Goal: Task Accomplishment & Management: Use online tool/utility

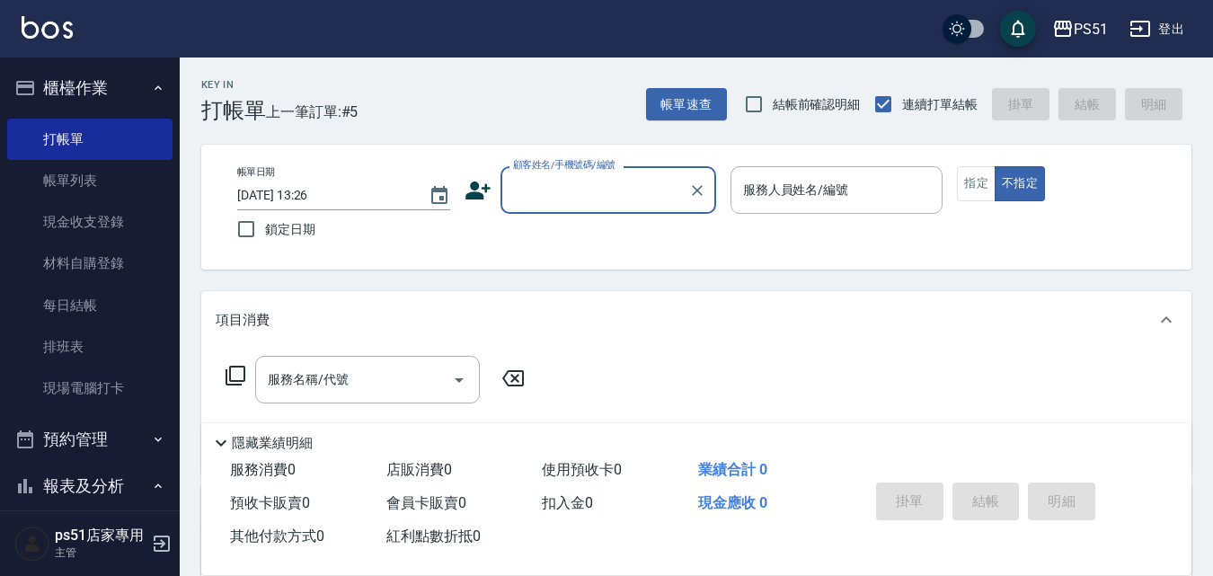
click at [525, 189] on input "顧客姓名/手機號碼/編號" at bounding box center [594, 189] width 172 height 31
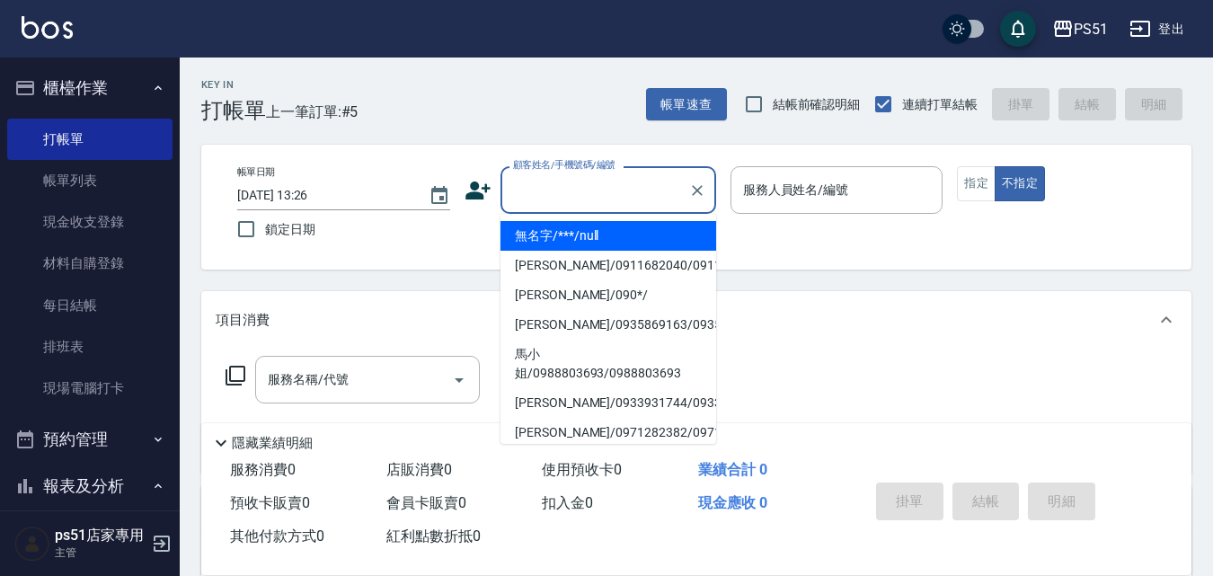
click at [557, 241] on li "無名字/***/null" at bounding box center [608, 236] width 216 height 30
type input "無名字/***/null"
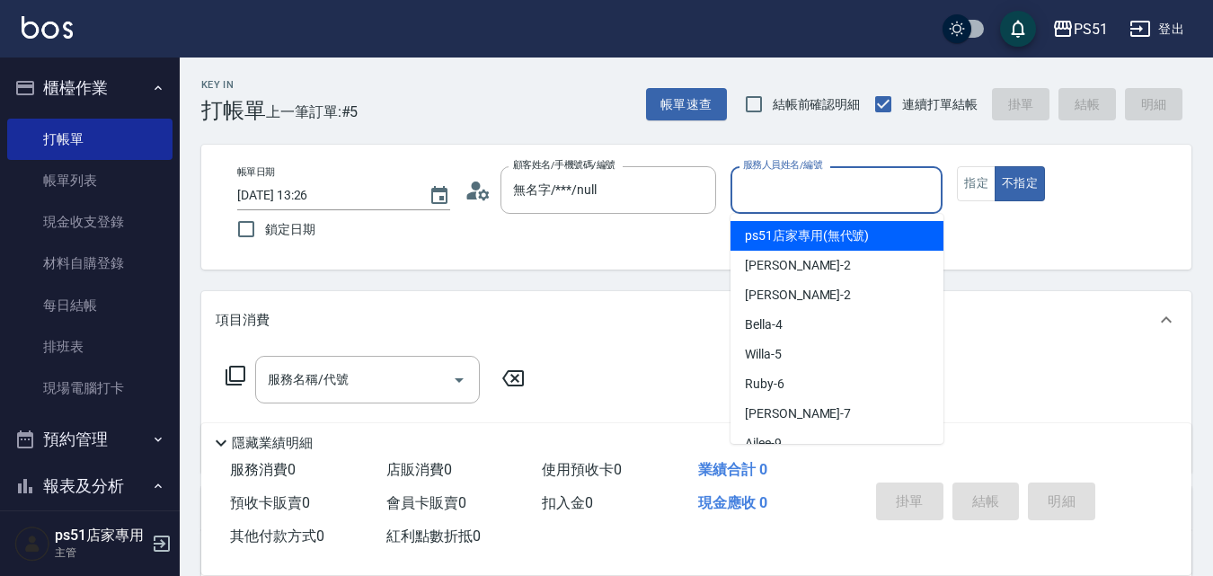
click at [813, 199] on input "服務人員姓名/編號" at bounding box center [836, 189] width 197 height 31
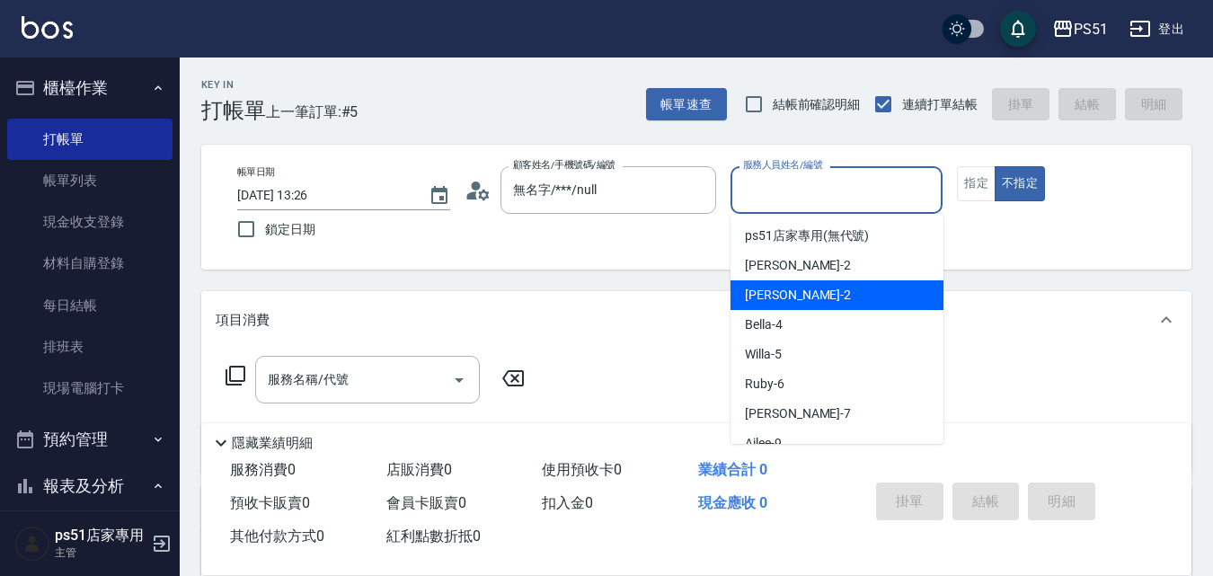
click at [760, 324] on span "Bella -4" at bounding box center [764, 324] width 38 height 19
type input "Bella-4"
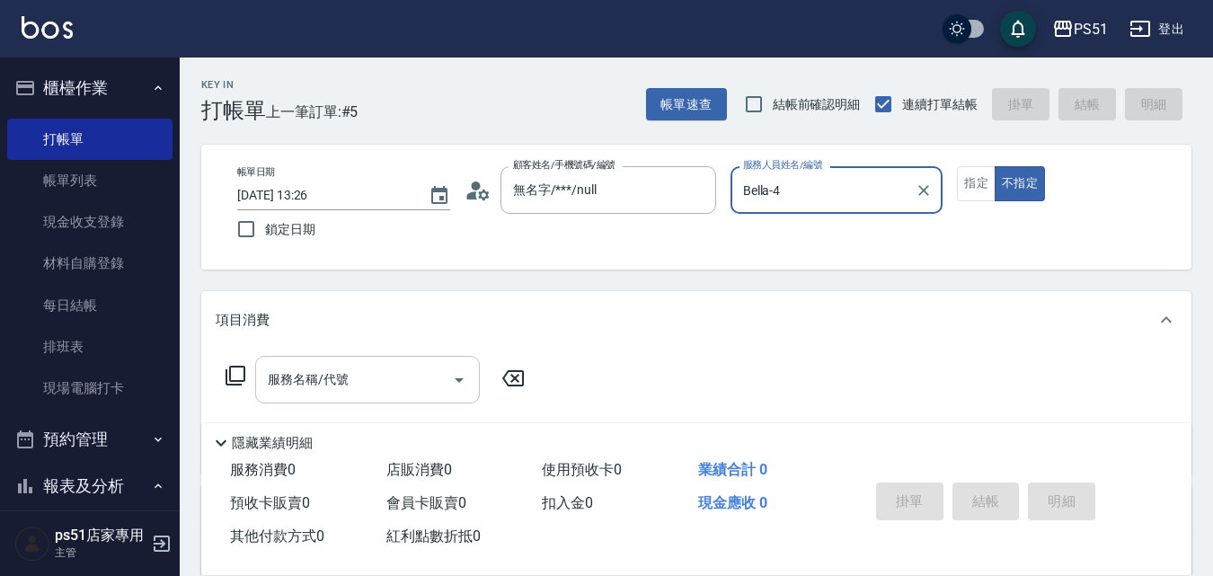
click at [412, 378] on input "服務名稱/代號" at bounding box center [353, 379] width 181 height 31
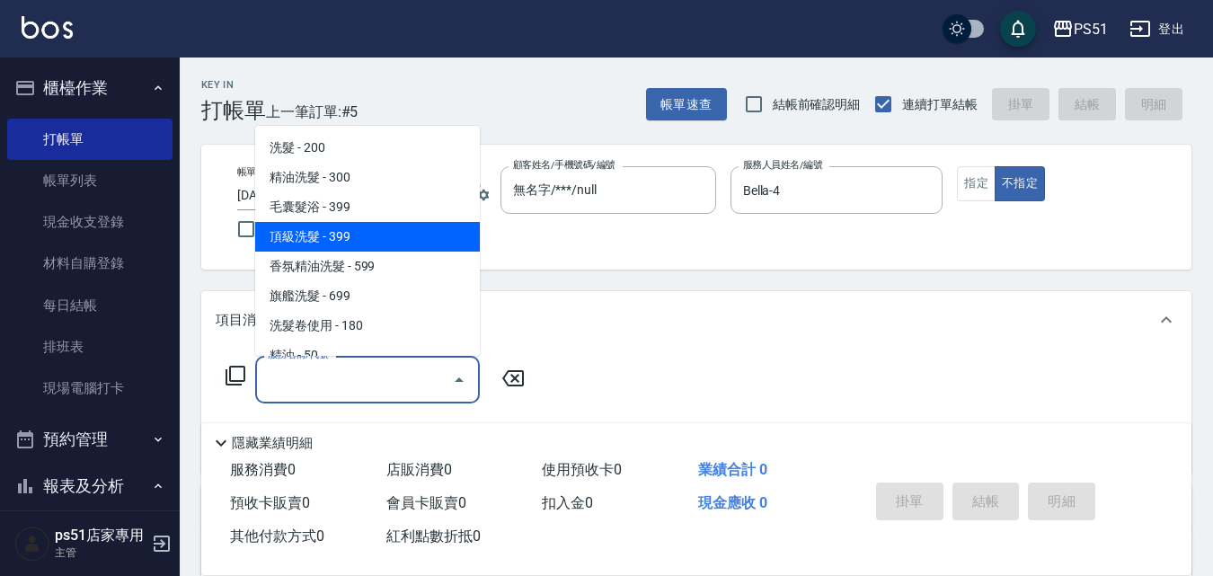
click at [376, 226] on span "頂級洗髮 - 399" at bounding box center [367, 237] width 225 height 30
type input "頂級洗髮(104)"
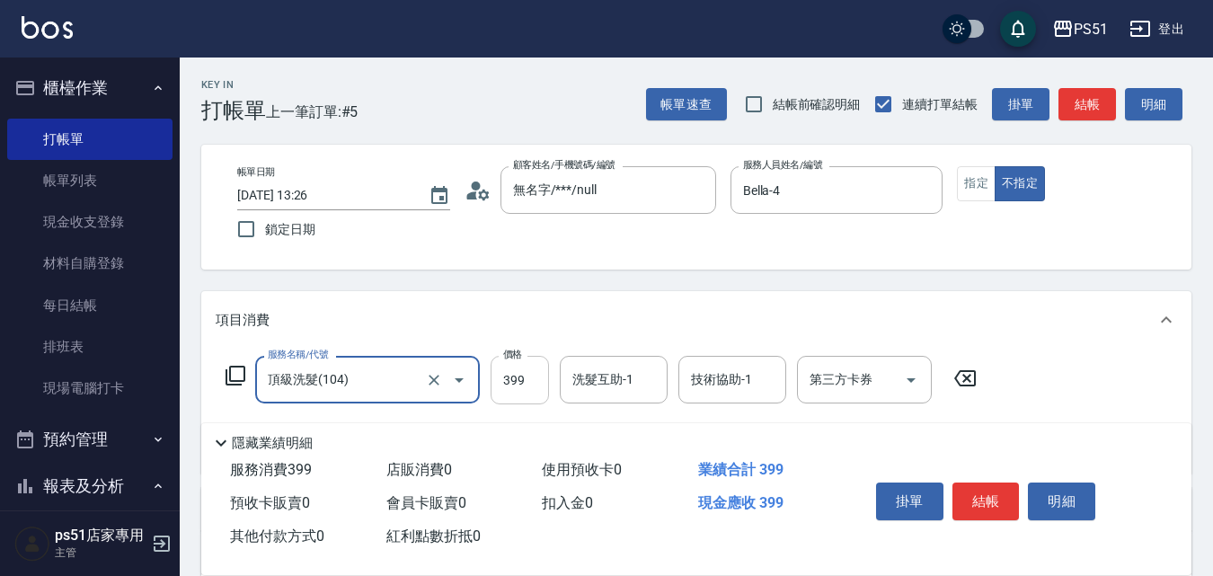
click at [518, 367] on input "399" at bounding box center [519, 380] width 58 height 49
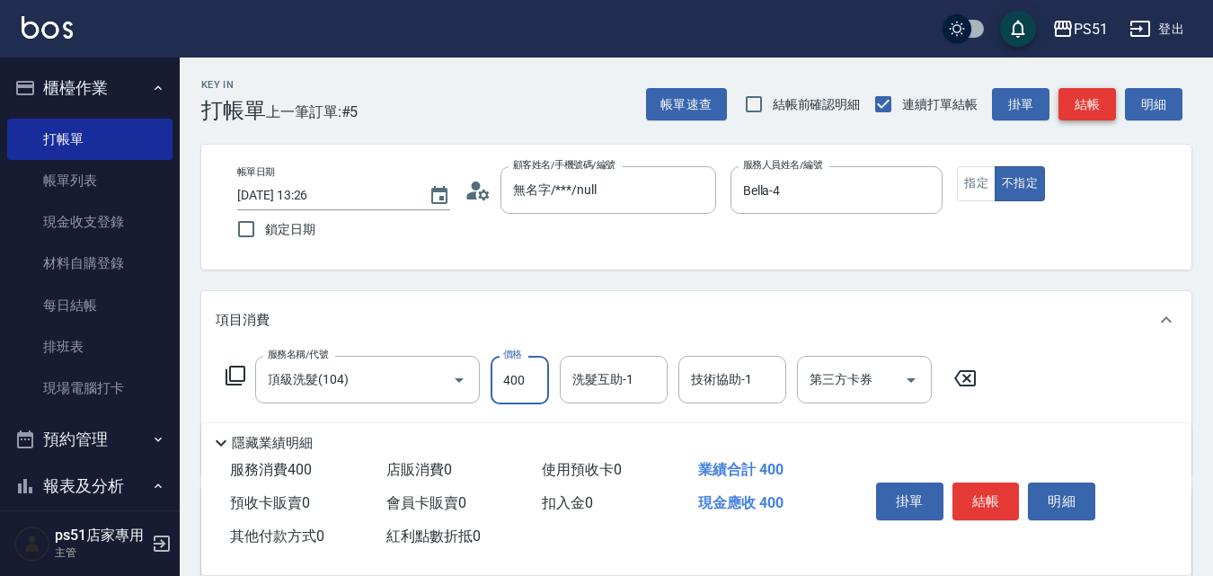
type input "400"
click at [1099, 107] on button "結帳" at bounding box center [1086, 104] width 57 height 33
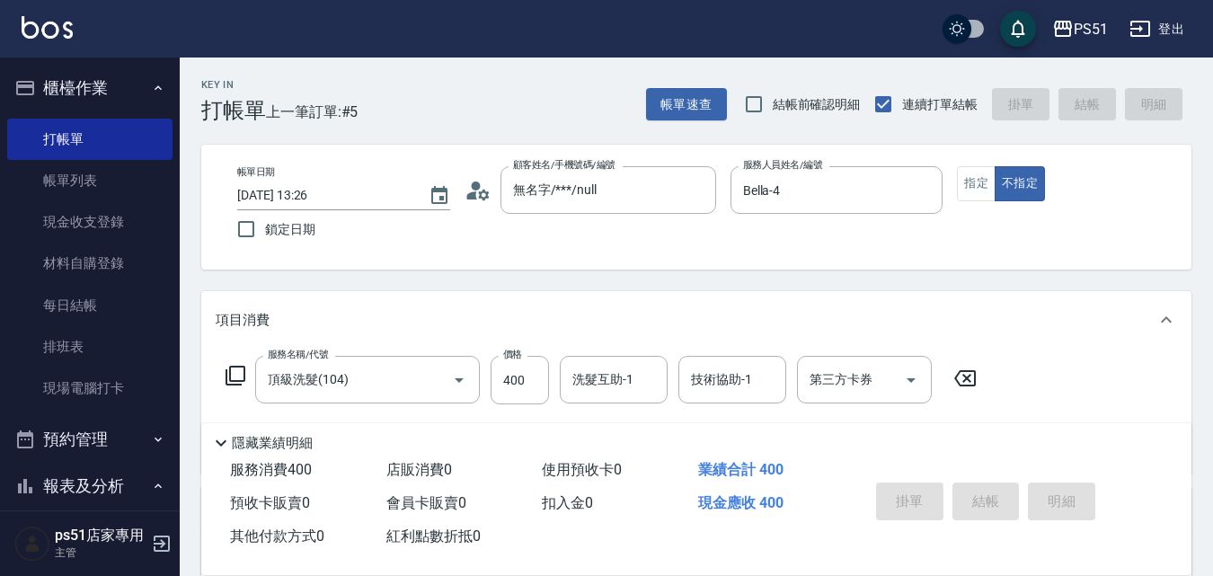
type input "[DATE] 14:34"
